Goal: Transaction & Acquisition: Purchase product/service

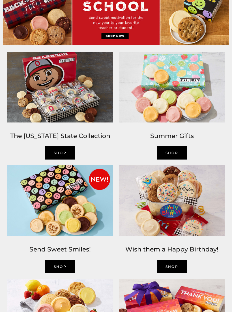
scroll to position [276, 0]
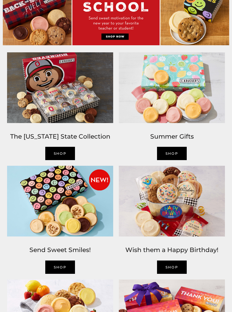
click at [181, 270] on link "SHOP" at bounding box center [172, 266] width 30 height 13
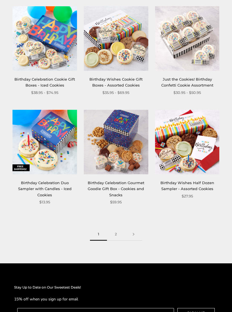
scroll to position [728, 0]
click at [137, 233] on link at bounding box center [134, 234] width 18 height 13
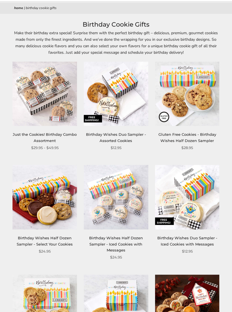
scroll to position [44, 0]
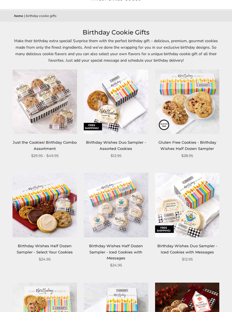
click at [28, 212] on img at bounding box center [45, 205] width 64 height 64
click at [24, 219] on img at bounding box center [45, 205] width 64 height 64
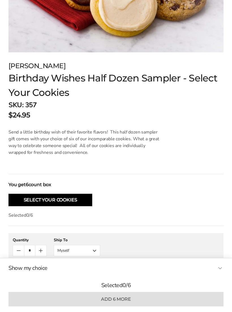
click at [15, 200] on button "Select Your Cookies" at bounding box center [50, 200] width 84 height 12
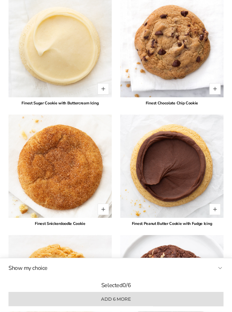
scroll to position [1173, 0]
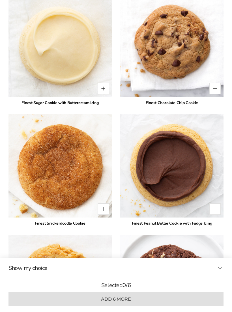
click at [105, 210] on button "Quantity button plus" at bounding box center [103, 208] width 11 height 11
type input "*"
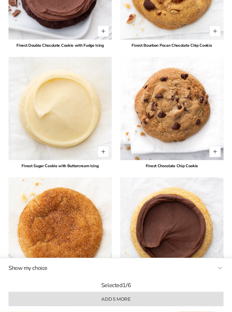
scroll to position [1100, 0]
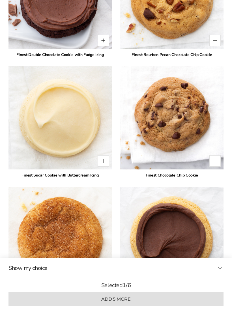
click at [214, 40] on button "Quantity button plus" at bounding box center [214, 40] width 11 height 11
type input "*"
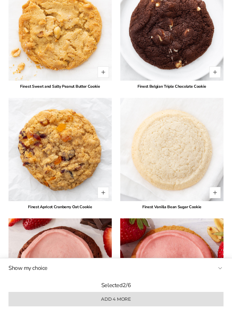
scroll to position [1430, 0]
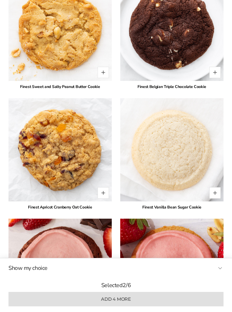
click at [98, 191] on button "Quantity button plus" at bounding box center [103, 192] width 11 height 11
type input "*"
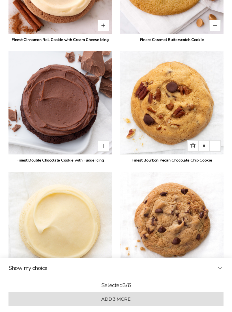
scroll to position [994, 0]
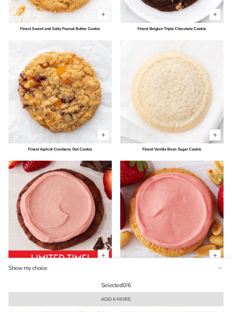
scroll to position [1488, 0]
click at [106, 135] on button "Quantity button plus" at bounding box center [103, 134] width 11 height 11
type input "*"
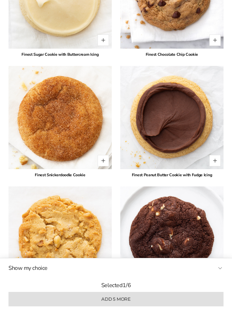
click at [103, 163] on button "Quantity button plus" at bounding box center [103, 160] width 11 height 11
type input "*"
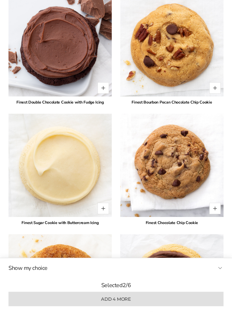
click at [213, 88] on button "Quantity button plus" at bounding box center [214, 88] width 11 height 11
type input "*"
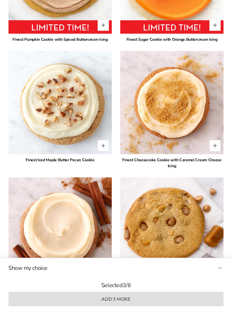
scroll to position [748, 0]
click at [217, 142] on button "Quantity button plus" at bounding box center [214, 145] width 11 height 11
type input "*"
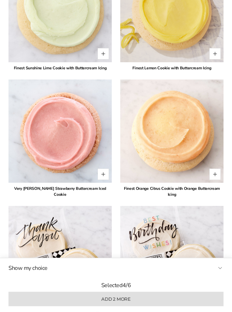
scroll to position [1931, 0]
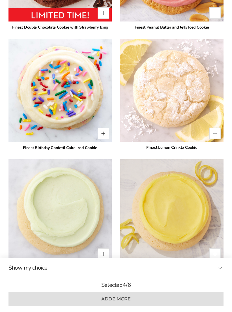
click at [215, 134] on button "Quantity button plus" at bounding box center [214, 133] width 11 height 11
type input "*"
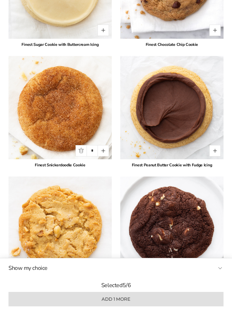
scroll to position [1230, 0]
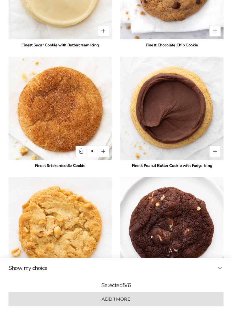
click at [104, 152] on button "Quantity button plus" at bounding box center [103, 151] width 11 height 11
type input "*"
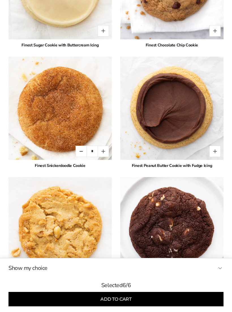
click at [208, 306] on button "Add to cart" at bounding box center [115, 299] width 215 height 14
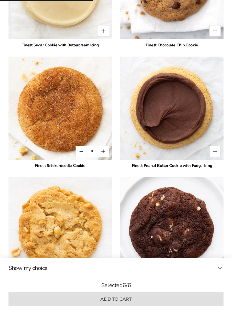
type input "*"
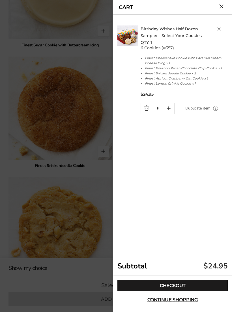
click at [215, 291] on link "Checkout" at bounding box center [172, 285] width 110 height 11
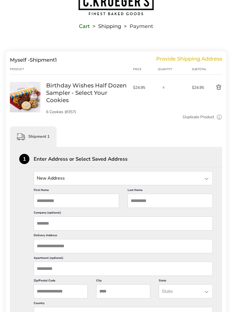
click at [206, 182] on input "State" at bounding box center [123, 178] width 179 height 14
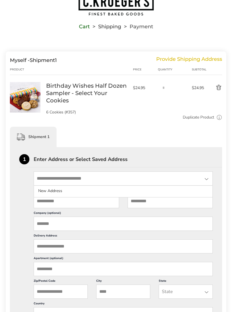
click at [164, 134] on div "Shipment 1" at bounding box center [116, 137] width 212 height 20
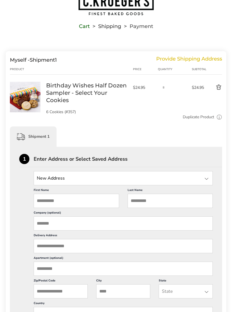
click at [93, 206] on input "First Name" at bounding box center [76, 201] width 85 height 14
type input "****"
click at [180, 202] on input "Last Name" at bounding box center [170, 201] width 85 height 14
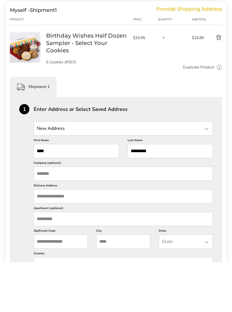
type input "*********"
click at [151, 239] on input "Delivery Address" at bounding box center [123, 246] width 179 height 14
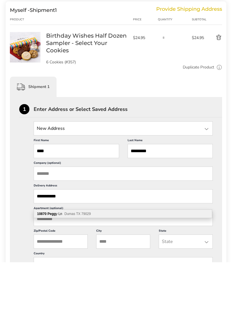
click at [88, 262] on span "Dumas TX 79029" at bounding box center [77, 264] width 26 height 4
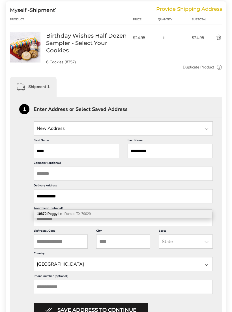
type input "**********"
type input "*****"
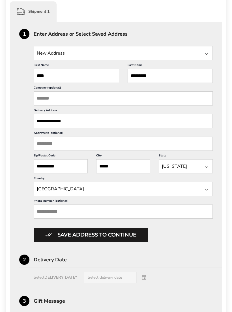
scroll to position [152, 0]
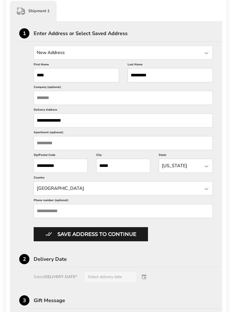
click at [73, 218] on input "Phone number (optional)" at bounding box center [123, 211] width 179 height 14
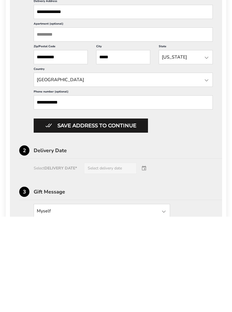
type input "**********"
click at [145, 214] on button "Save address to continue" at bounding box center [91, 221] width 114 height 14
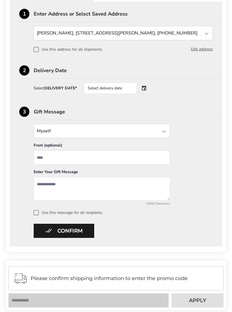
scroll to position [171, 0]
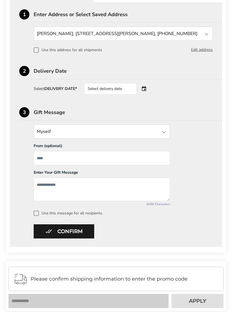
click at [144, 91] on div "Select delivery date" at bounding box center [118, 88] width 68 height 11
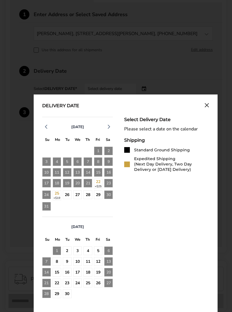
click at [67, 196] on div "26" at bounding box center [67, 194] width 9 height 9
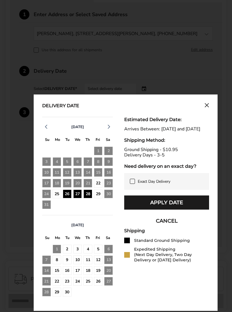
click at [100, 182] on div "22" at bounding box center [98, 183] width 9 height 9
click at [98, 188] on div "22" at bounding box center [98, 183] width 9 height 9
click at [97, 188] on div "22" at bounding box center [98, 183] width 9 height 9
click at [97, 187] on div "22" at bounding box center [98, 183] width 9 height 9
click at [98, 185] on div "22" at bounding box center [98, 183] width 9 height 9
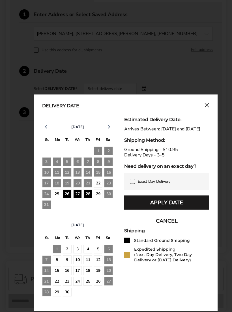
click at [202, 184] on label "Exact Day Delivery" at bounding box center [167, 181] width 74 height 5
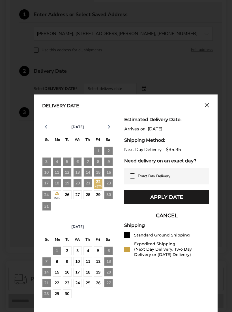
click at [96, 197] on div "29" at bounding box center [98, 194] width 9 height 9
click at [65, 198] on div "26" at bounding box center [67, 194] width 9 height 9
click at [170, 178] on span "Exact Day Delivery" at bounding box center [154, 175] width 33 height 5
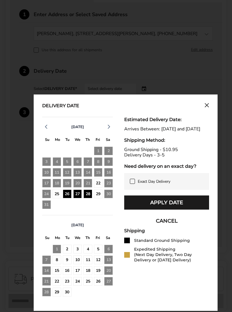
click at [199, 209] on button "Apply Date" at bounding box center [166, 202] width 85 height 14
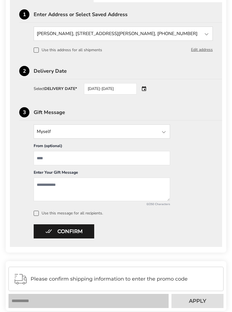
click at [166, 133] on div at bounding box center [163, 132] width 7 height 7
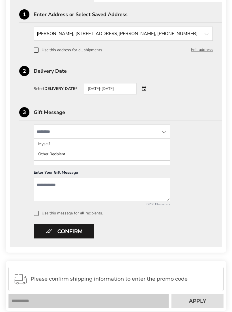
click at [162, 156] on li "Other Recipient" at bounding box center [102, 154] width 136 height 10
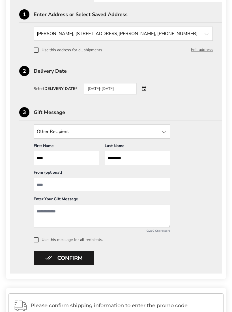
click at [161, 186] on input "From" at bounding box center [102, 185] width 136 height 14
type input "*****"
click at [107, 210] on textarea "Add a message" at bounding box center [102, 215] width 136 height 23
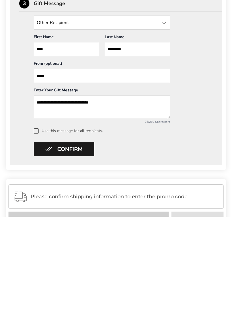
type textarea "**********"
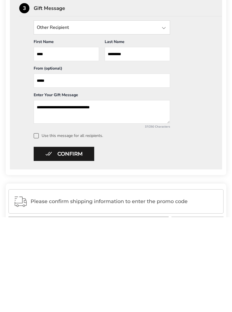
scroll to position [184, 0]
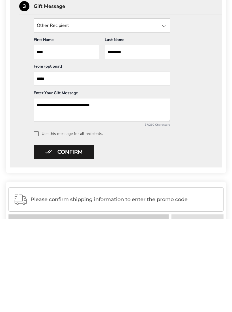
click at [45, 238] on button "Confirm" at bounding box center [64, 245] width 61 height 14
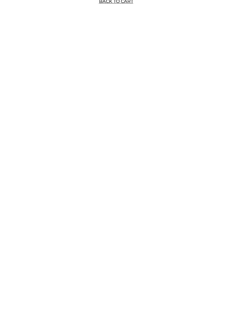
scroll to position [2, 0]
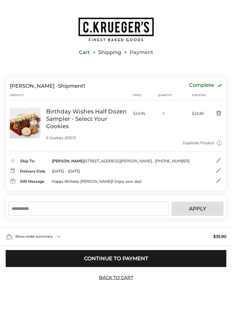
click at [68, 216] on input "text" at bounding box center [88, 209] width 160 height 14
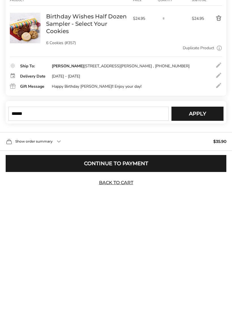
type input "******"
click at [219, 202] on button "Apply" at bounding box center [197, 209] width 52 height 14
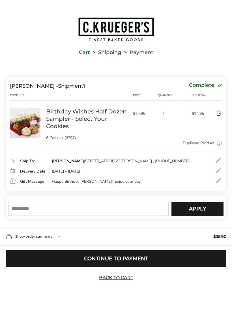
scroll to position [2, 0]
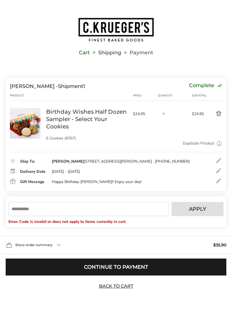
click at [68, 216] on input "text" at bounding box center [88, 209] width 160 height 14
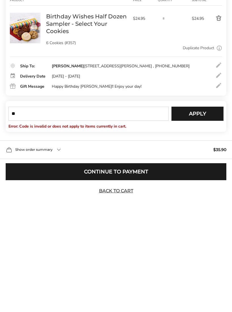
scroll to position [10, 0]
type input "*****"
click at [212, 202] on button "Apply" at bounding box center [197, 209] width 52 height 14
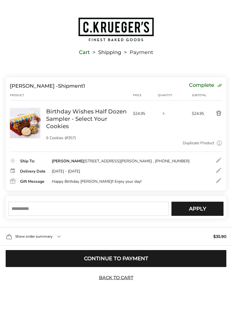
scroll to position [2, 0]
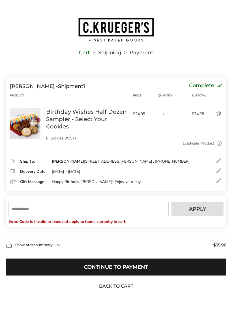
click at [45, 216] on input "text" at bounding box center [88, 209] width 160 height 14
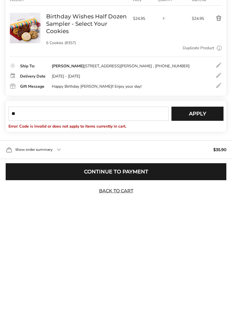
scroll to position [10, 0]
type input "******"
click at [205, 206] on span "Apply" at bounding box center [197, 208] width 17 height 5
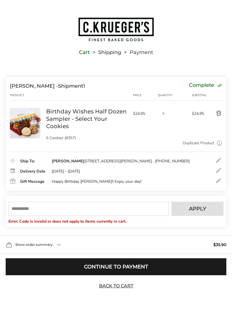
scroll to position [2, 0]
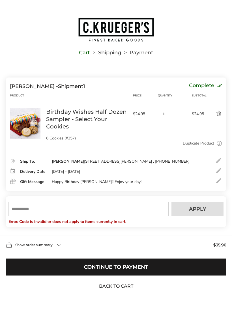
click at [64, 215] on input "text" at bounding box center [88, 209] width 160 height 14
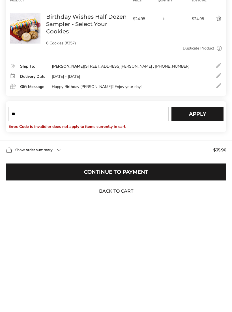
scroll to position [10, 0]
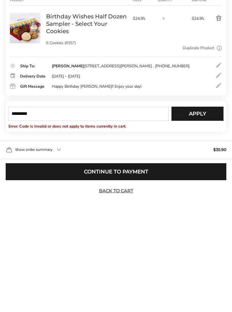
type input "*********"
click at [205, 206] on span "Apply" at bounding box center [197, 208] width 17 height 5
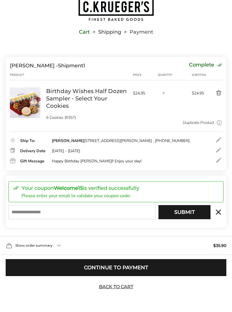
scroll to position [22, 0]
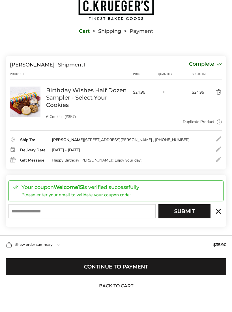
click at [138, 218] on input "E-mail" at bounding box center [81, 211] width 147 height 14
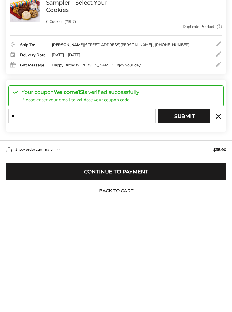
scroll to position [31, 0]
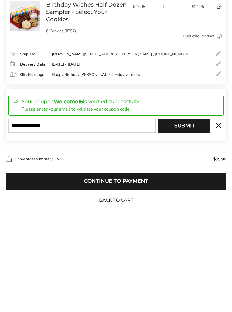
type input "**********"
click at [199, 204] on button "Submit" at bounding box center [184, 211] width 52 height 14
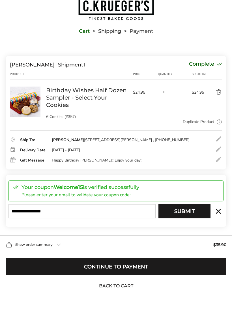
type input "**********"
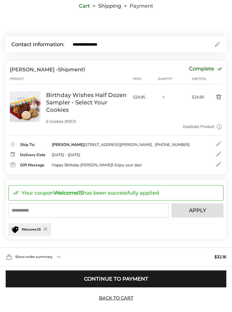
scroll to position [59, 0]
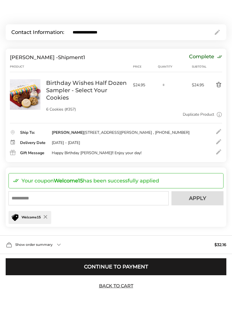
click at [54, 254] on div "Show order summary $32.16" at bounding box center [116, 245] width 232 height 19
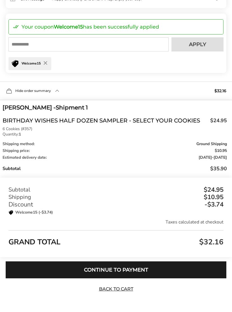
scroll to position [212, 0]
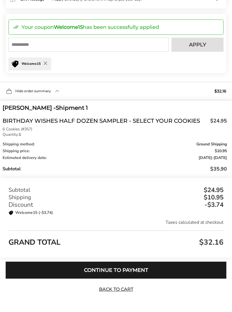
click at [125, 292] on link "Back to Cart" at bounding box center [116, 289] width 40 height 6
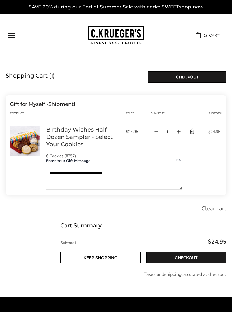
click at [129, 259] on link "Keep shopping" at bounding box center [100, 257] width 80 height 11
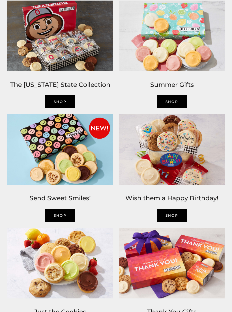
scroll to position [330, 0]
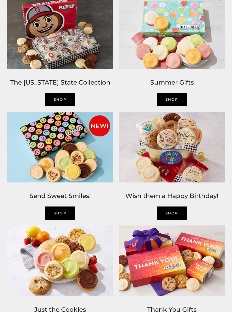
click at [180, 210] on link "SHOP" at bounding box center [172, 212] width 30 height 13
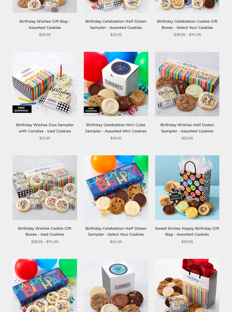
scroll to position [377, 0]
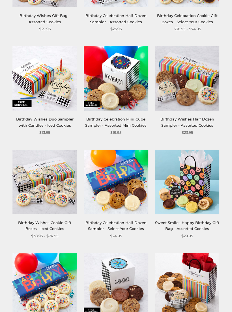
click at [203, 223] on link "Sweet Smiles Happy Birthday Gift Bag - Assorted Cookies" at bounding box center [187, 226] width 64 height 10
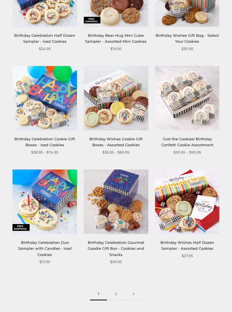
scroll to position [681, 0]
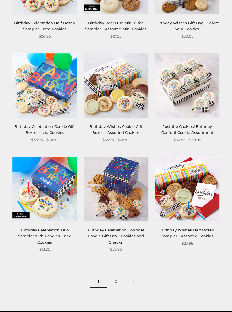
click at [115, 279] on link "2" at bounding box center [116, 281] width 18 height 13
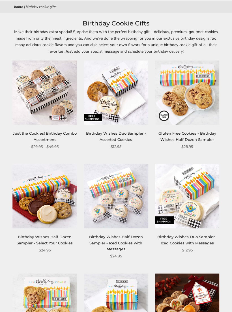
scroll to position [52, 0]
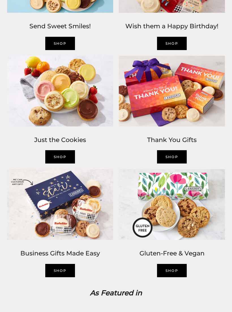
scroll to position [499, 0]
click at [58, 158] on link "Shop" at bounding box center [60, 156] width 30 height 13
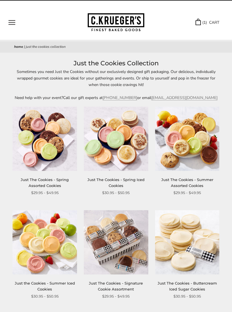
scroll to position [13, 0]
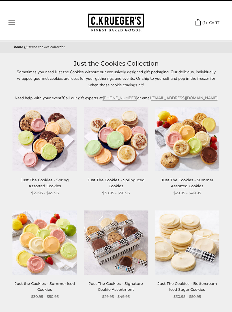
click at [14, 24] on button "Open navigation" at bounding box center [11, 22] width 7 height 5
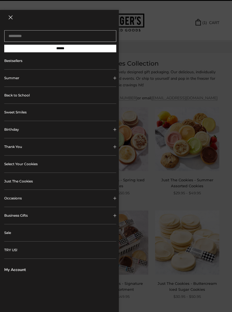
click at [6, 234] on link "Sale" at bounding box center [60, 232] width 112 height 17
click at [7, 167] on link "Select Your Cookies" at bounding box center [60, 164] width 112 height 17
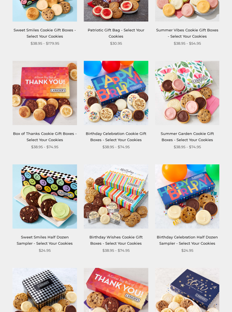
scroll to position [156, 0]
click at [95, 131] on link "Birthday Celebration Cookie Gift Boxes - Select Your Cookies" at bounding box center [116, 136] width 61 height 10
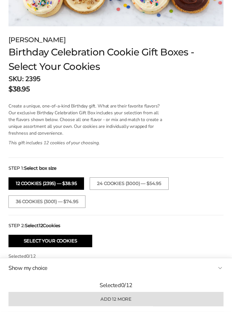
scroll to position [263, 0]
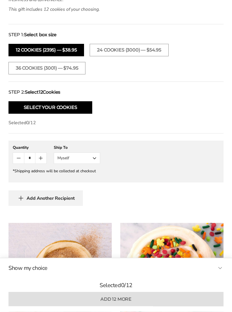
click at [81, 110] on button "Select Your Cookies" at bounding box center [50, 108] width 84 height 12
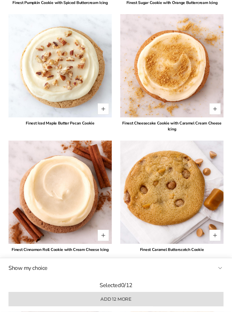
scroll to position [856, 0]
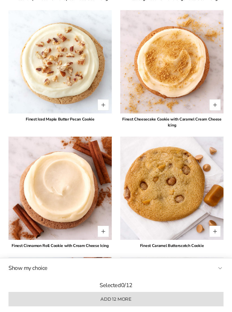
click at [213, 108] on button "Quantity button plus" at bounding box center [214, 104] width 11 height 11
type input "*"
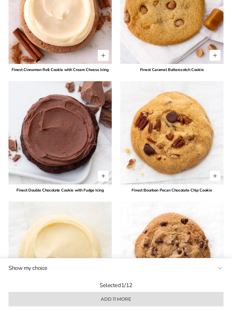
scroll to position [1036, 0]
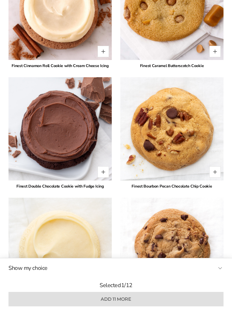
click at [218, 174] on button "Quantity button plus" at bounding box center [214, 171] width 11 height 11
type input "*"
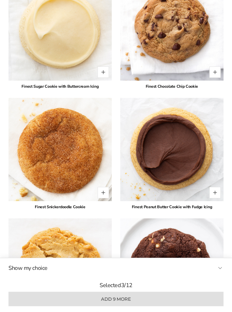
scroll to position [1256, 0]
click at [105, 195] on button "Quantity button plus" at bounding box center [103, 192] width 11 height 11
type input "*"
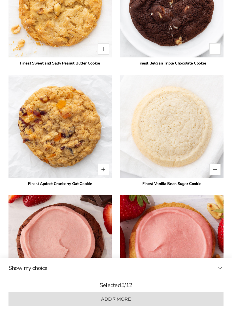
click at [102, 169] on button "Quantity button plus" at bounding box center [103, 169] width 11 height 11
type input "*"
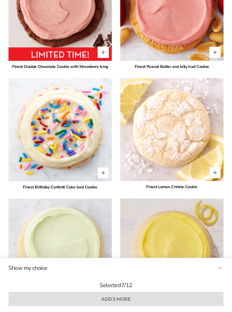
click at [214, 174] on button "Quantity button plus" at bounding box center [214, 172] width 11 height 11
type input "*"
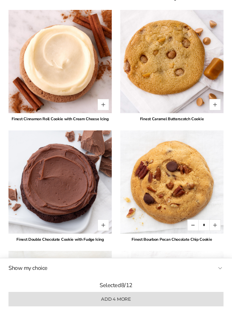
scroll to position [981, 0]
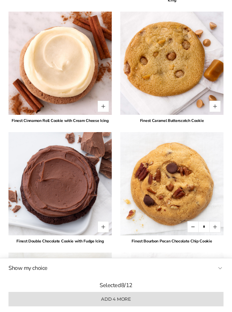
click at [102, 106] on button "Quantity button plus" at bounding box center [103, 106] width 11 height 11
type input "*"
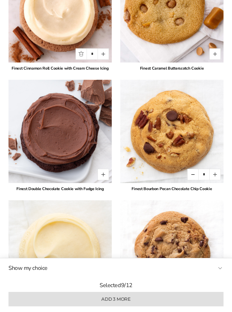
scroll to position [1054, 0]
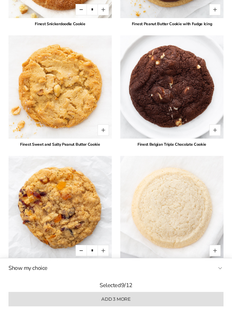
click at [100, 131] on button "Quantity button plus" at bounding box center [103, 129] width 11 height 11
type input "*"
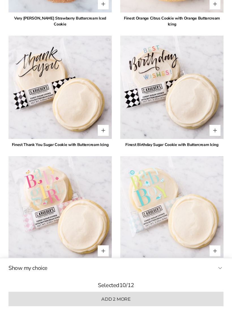
scroll to position [2168, 0]
click at [214, 133] on button "Quantity button plus" at bounding box center [214, 130] width 11 height 11
type input "*"
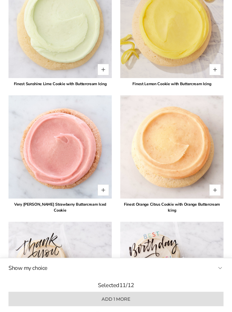
scroll to position [1983, 0]
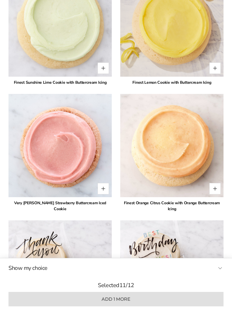
click at [100, 69] on button "Quantity button plus" at bounding box center [103, 68] width 11 height 11
type input "*"
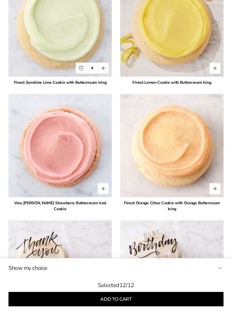
click at [100, 306] on button "Add to cart" at bounding box center [115, 299] width 215 height 14
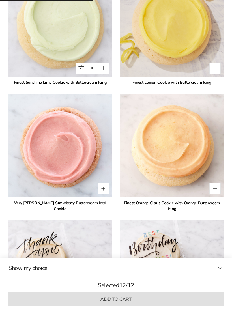
type input "*"
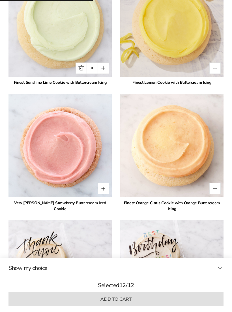
type input "*"
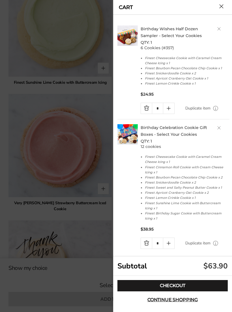
click at [202, 28] on link "Birthday Wishes Half Dozen Sampler - Select Your Cookies" at bounding box center [171, 32] width 61 height 12
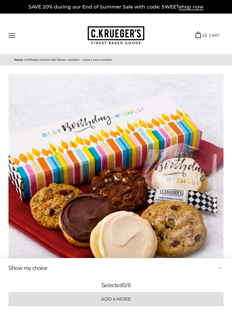
click at [207, 37] on link "( 2 ) CART" at bounding box center [207, 35] width 24 height 7
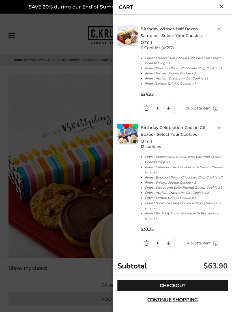
click at [145, 111] on link "Quantity minus button" at bounding box center [146, 108] width 11 height 11
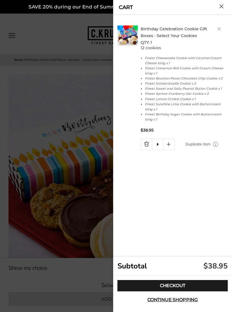
click at [161, 283] on link "Checkout" at bounding box center [172, 285] width 110 height 11
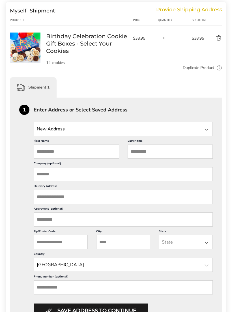
scroll to position [76, 0]
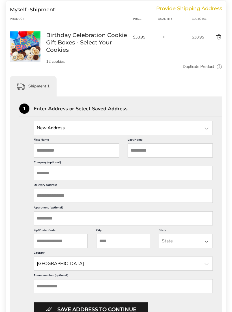
click at [80, 153] on input "First Name" at bounding box center [76, 150] width 85 height 14
type input "****"
click at [176, 154] on input "Last Name" at bounding box center [170, 151] width 85 height 14
type input "*********"
click at [186, 180] on input "Company (optional)" at bounding box center [123, 173] width 179 height 14
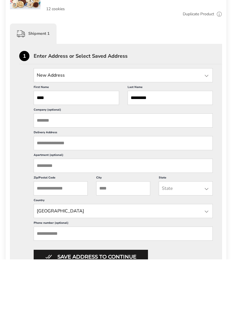
click at [200, 189] on input "Delivery Address" at bounding box center [123, 196] width 179 height 14
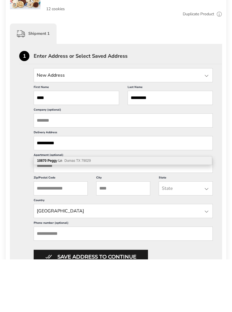
click at [85, 212] on span "Dumas TX 79029" at bounding box center [77, 214] width 26 height 4
type input "**********"
type input "*****"
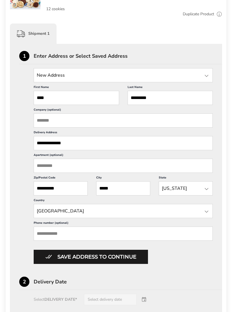
click at [184, 241] on input "Phone number (optional)" at bounding box center [123, 234] width 179 height 14
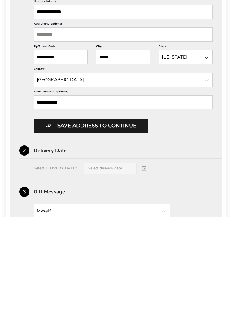
type input "**********"
click at [143, 214] on button "Save address to continue" at bounding box center [91, 221] width 114 height 14
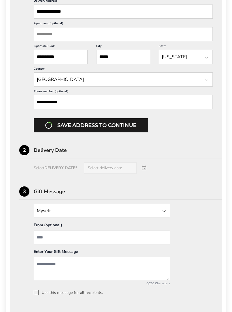
scroll to position [251, 0]
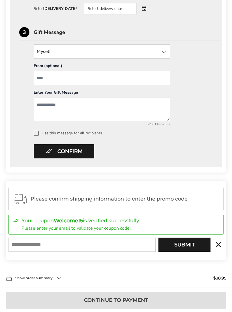
click at [167, 50] on div at bounding box center [163, 52] width 7 height 7
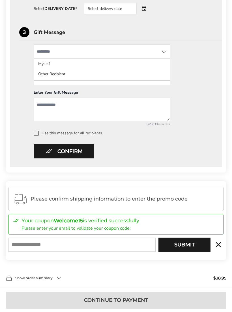
click at [66, 77] on li "Other Recipient" at bounding box center [102, 74] width 136 height 10
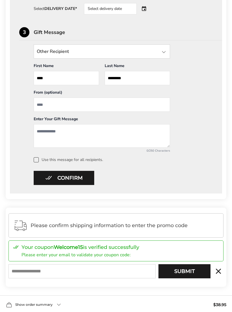
click at [115, 108] on input "From" at bounding box center [102, 105] width 136 height 14
type input "*****"
click at [115, 134] on textarea "Add a message" at bounding box center [102, 135] width 136 height 23
click at [79, 131] on textarea "**********" at bounding box center [102, 135] width 136 height 23
click at [113, 132] on textarea "**********" at bounding box center [102, 135] width 136 height 23
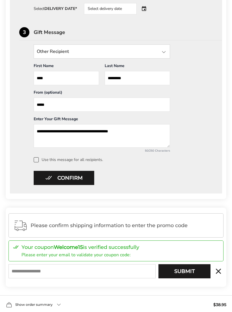
click at [150, 131] on textarea "**********" at bounding box center [102, 135] width 136 height 23
click at [105, 132] on textarea "**********" at bounding box center [102, 135] width 136 height 23
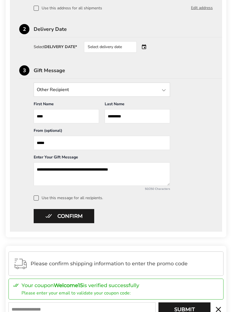
scroll to position [211, 0]
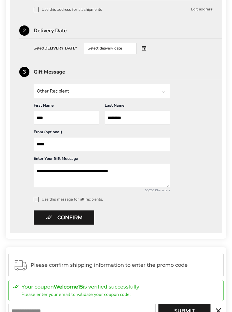
type textarea "**********"
click at [143, 48] on div "Select delivery date" at bounding box center [118, 48] width 68 height 11
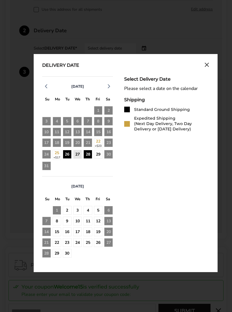
click at [65, 156] on div "26" at bounding box center [67, 154] width 9 height 9
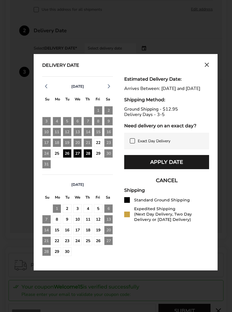
click at [196, 169] on button "Apply Date" at bounding box center [166, 162] width 85 height 14
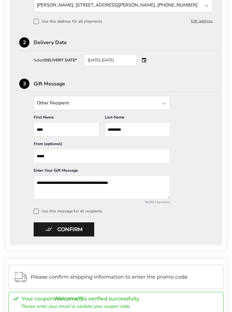
click at [45, 228] on button "Confirm" at bounding box center [64, 229] width 61 height 14
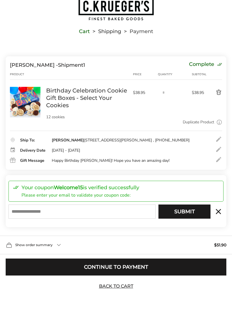
scroll to position [22, 0]
click at [24, 219] on input "E-mail" at bounding box center [81, 211] width 147 height 14
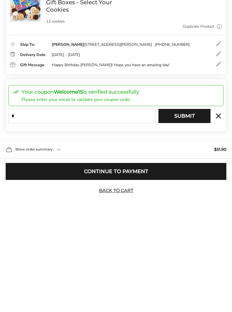
scroll to position [31, 0]
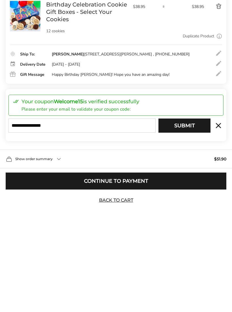
type input "**********"
click at [196, 204] on button "Submit" at bounding box center [184, 211] width 52 height 14
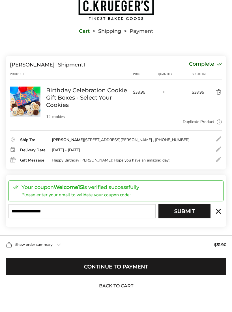
type input "**********"
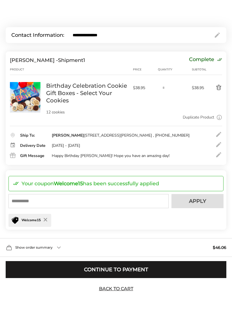
scroll to position [59, 0]
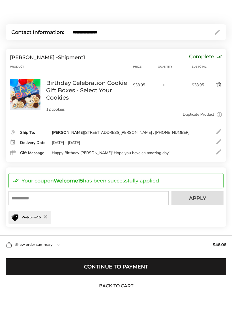
click at [28, 247] on span "Show order summary" at bounding box center [33, 244] width 37 height 3
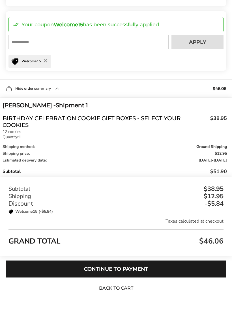
scroll to position [217, 0]
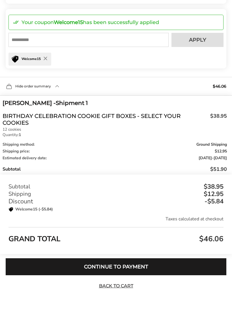
click at [201, 275] on button "Continue to Payment" at bounding box center [116, 266] width 221 height 17
